Goal: Task Accomplishment & Management: Manage account settings

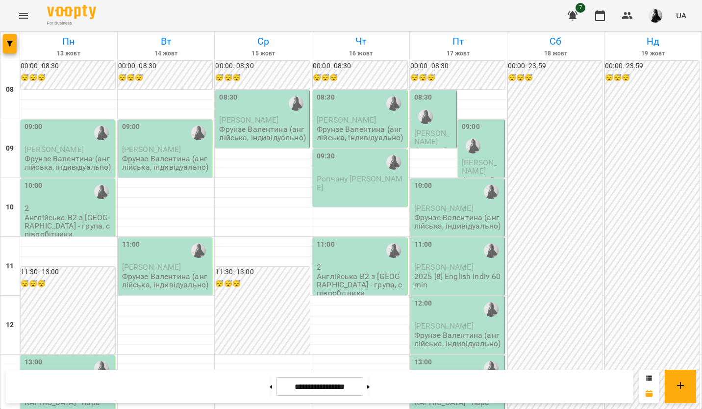
click at [51, 147] on span "[PERSON_NAME]" at bounding box center [54, 149] width 59 height 9
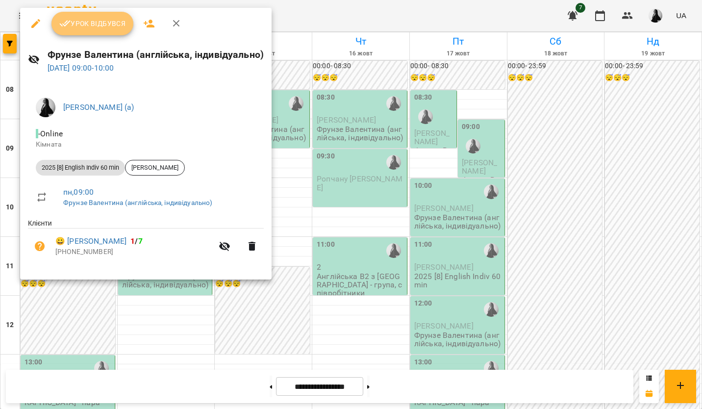
click at [88, 30] on button "Урок відбувся" at bounding box center [92, 24] width 82 height 24
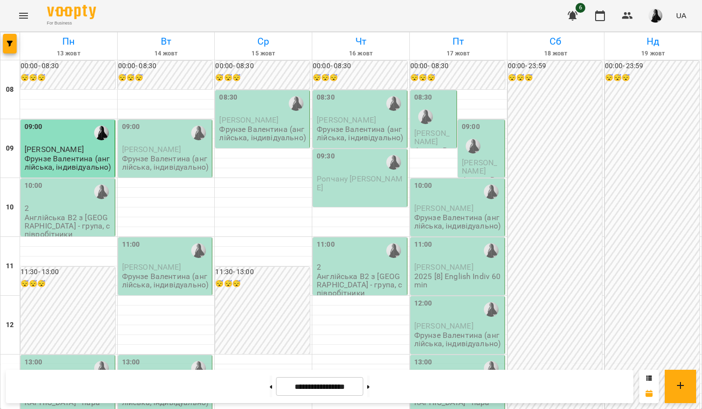
click at [52, 206] on p "2" at bounding box center [69, 208] width 88 height 8
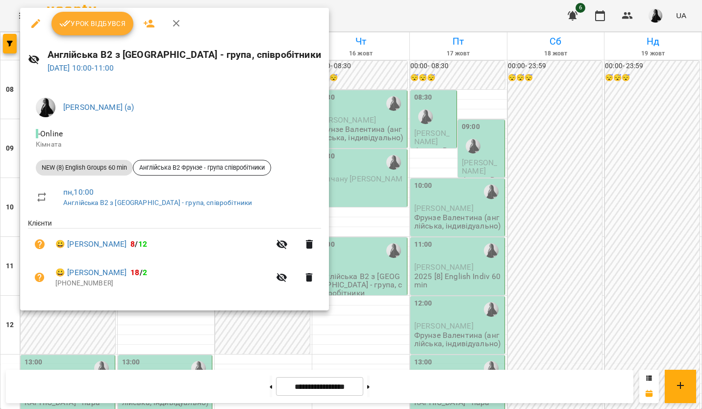
click at [93, 25] on span "Урок відбувся" at bounding box center [92, 24] width 67 height 12
